Goal: Task Accomplishment & Management: Manage account settings

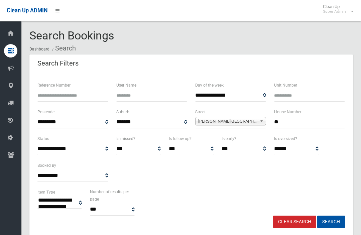
select select
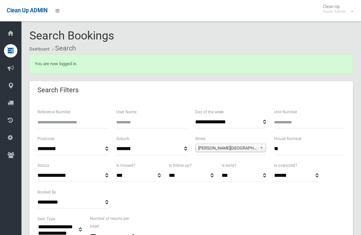
select select
click at [314, 145] on input "**" at bounding box center [309, 149] width 71 height 12
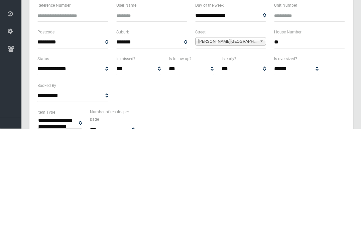
type input "*"
type input "***"
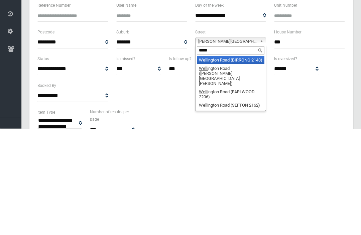
type input "******"
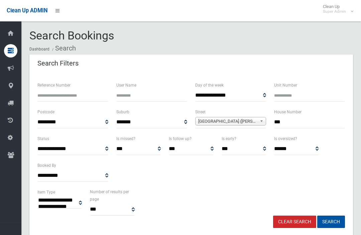
select select
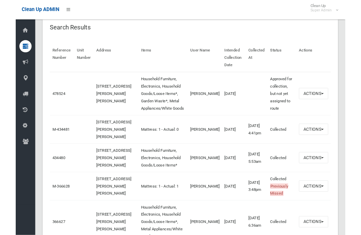
scroll to position [223, 0]
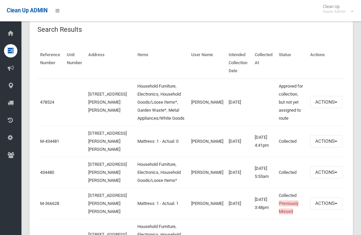
click at [54, 105] on link "478524" at bounding box center [47, 102] width 14 height 5
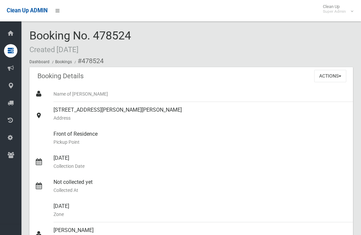
click at [338, 76] on button "Actions" at bounding box center [330, 76] width 32 height 12
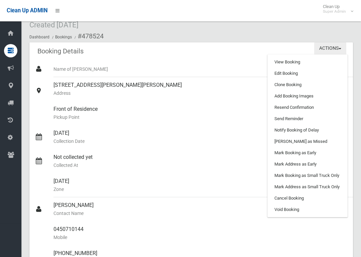
scroll to position [25, 0]
click at [317, 75] on link "Edit Booking" at bounding box center [308, 73] width 80 height 11
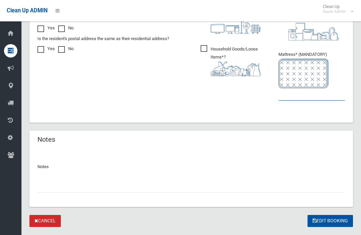
click at [304, 93] on input "text" at bounding box center [311, 94] width 67 height 12
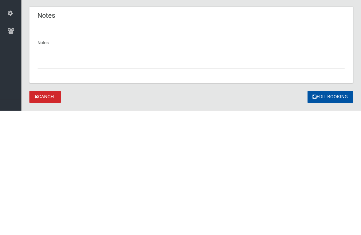
type input "*"
click at [177, 181] on input "text" at bounding box center [191, 187] width 308 height 12
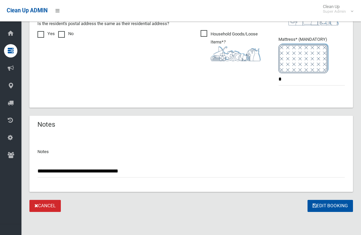
type input "**********"
click at [341, 200] on button "Edit Booking" at bounding box center [330, 206] width 45 height 12
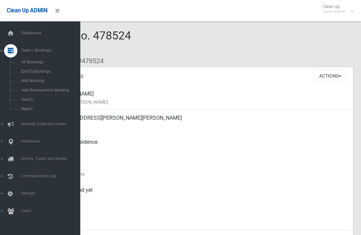
click at [22, 104] on link "Search" at bounding box center [40, 99] width 80 height 9
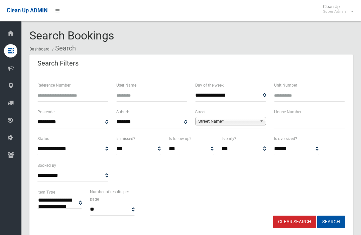
select select
click at [315, 122] on input "text" at bounding box center [309, 122] width 71 height 12
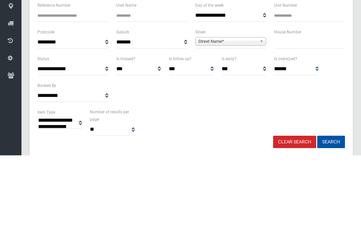
click at [45, 89] on input "Reference Number" at bounding box center [72, 95] width 71 height 12
type input "******"
click at [331, 216] on button "Search" at bounding box center [331, 222] width 28 height 12
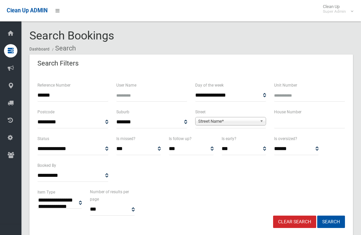
select select
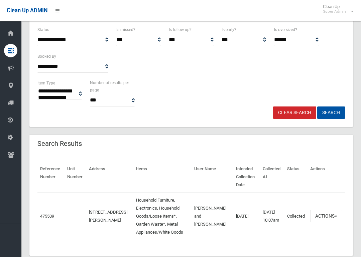
scroll to position [109, 0]
click at [52, 214] on link "475509" at bounding box center [47, 216] width 14 height 5
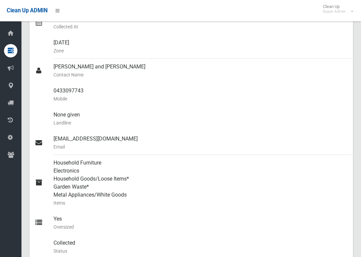
scroll to position [165, 0]
